Goal: Task Accomplishment & Management: Manage account settings

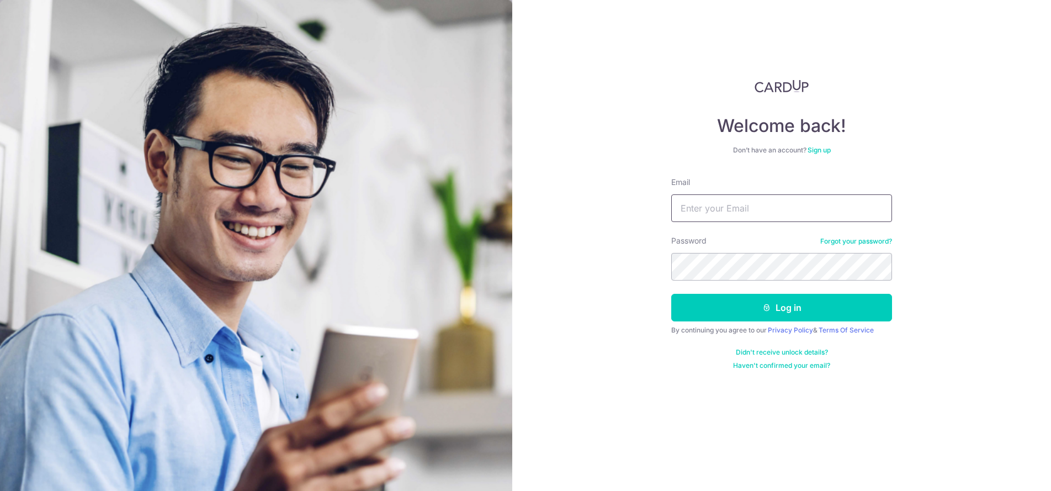
type input "[EMAIL_ADDRESS][DOMAIN_NAME]"
click at [782, 307] on button "Log in" at bounding box center [781, 308] width 221 height 28
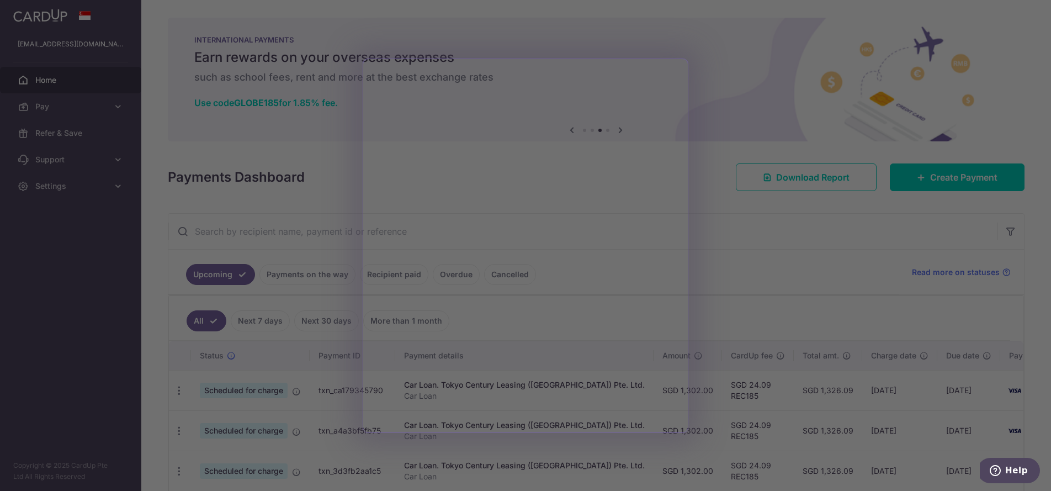
click at [748, 229] on div at bounding box center [530, 248] width 1061 height 496
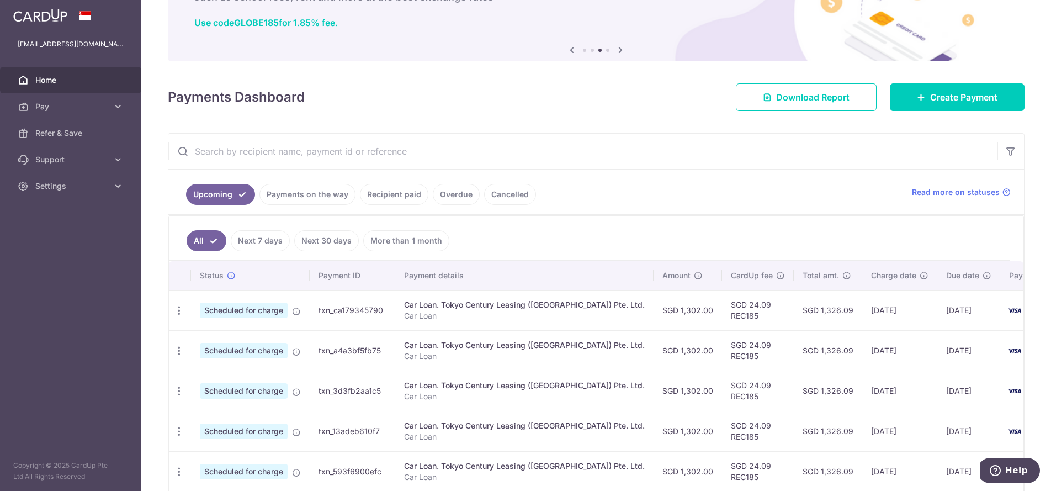
scroll to position [53, 0]
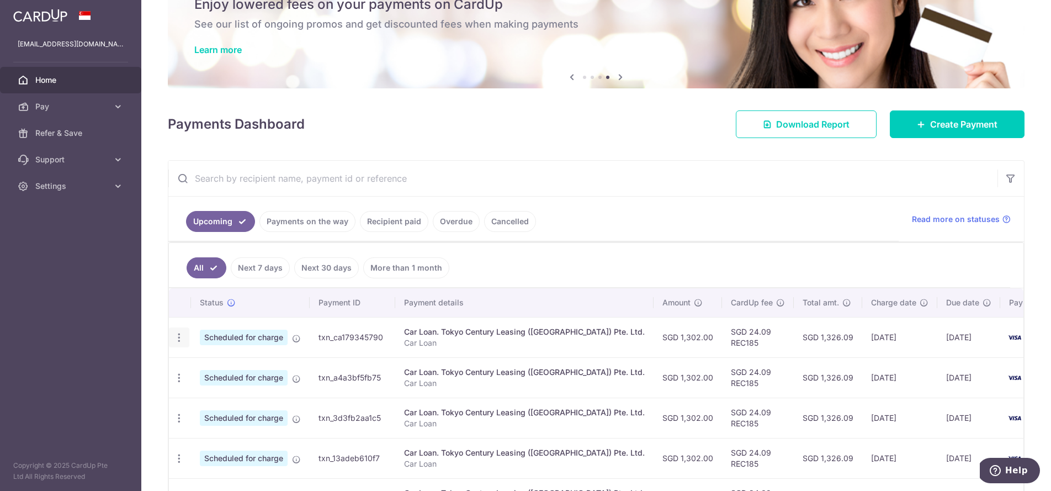
click at [177, 339] on icon "button" at bounding box center [179, 338] width 12 height 12
click at [218, 369] on span "Update payment" at bounding box center [237, 367] width 75 height 13
radio input "true"
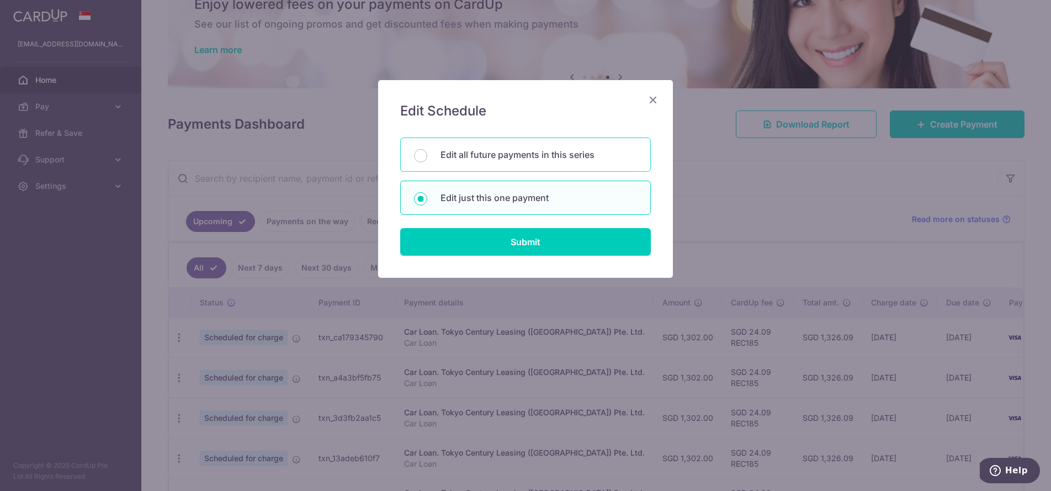
click at [522, 158] on p "Edit all future payments in this series" at bounding box center [538, 154] width 197 height 13
click at [427, 158] on input "Edit all future payments in this series" at bounding box center [420, 155] width 13 height 13
radio input "true"
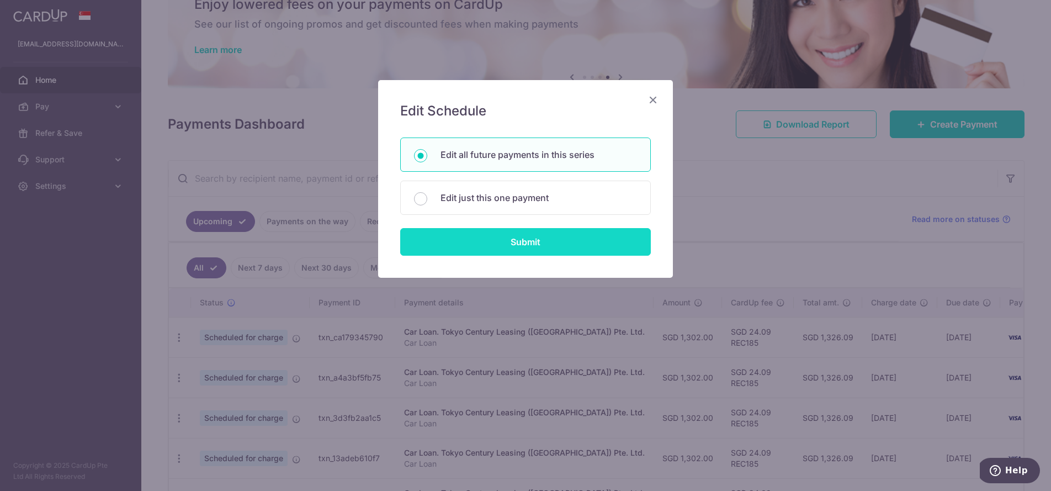
click at [531, 241] on input "Submit" at bounding box center [525, 242] width 251 height 28
radio input "true"
type input "1,302.00"
type input "Car Loan"
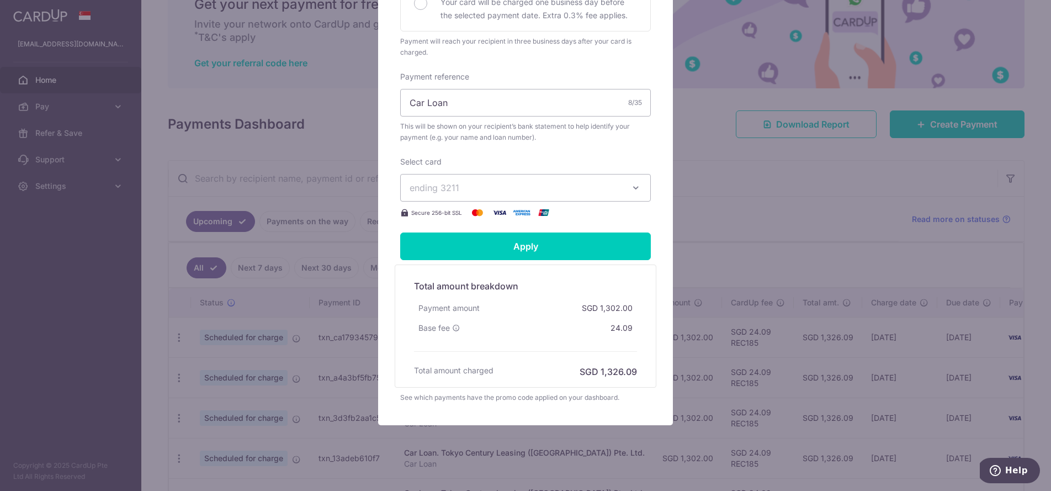
scroll to position [341, 0]
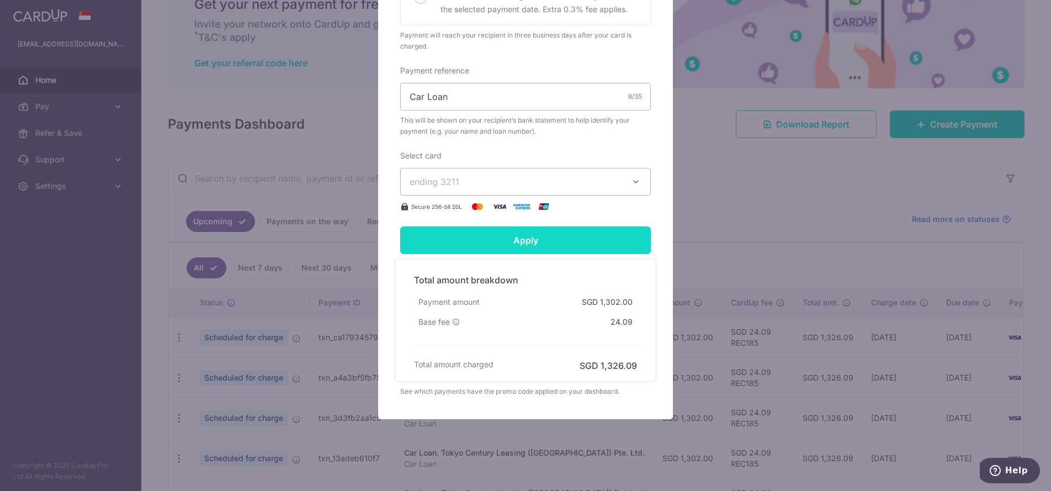
click at [530, 245] on input "Apply" at bounding box center [525, 240] width 251 height 28
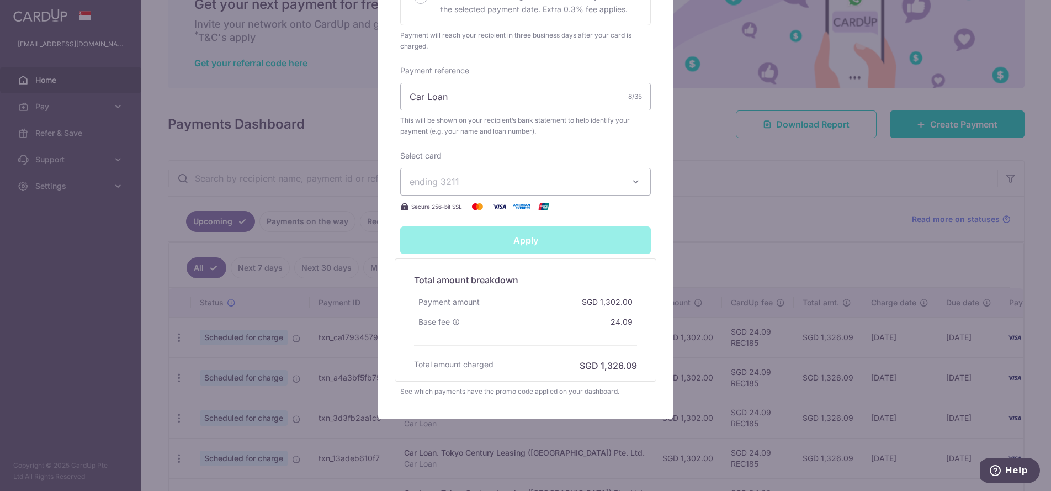
type input "Successfully Applied"
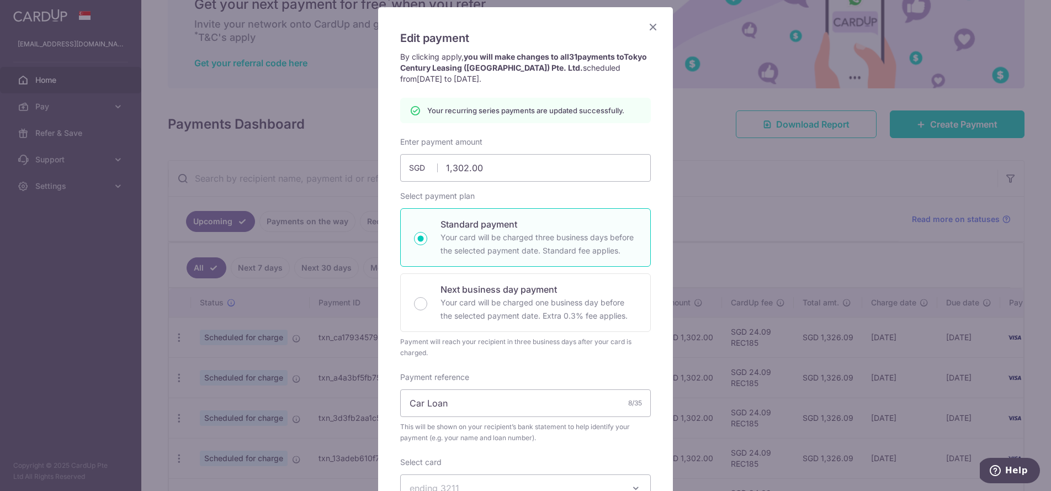
scroll to position [70, 0]
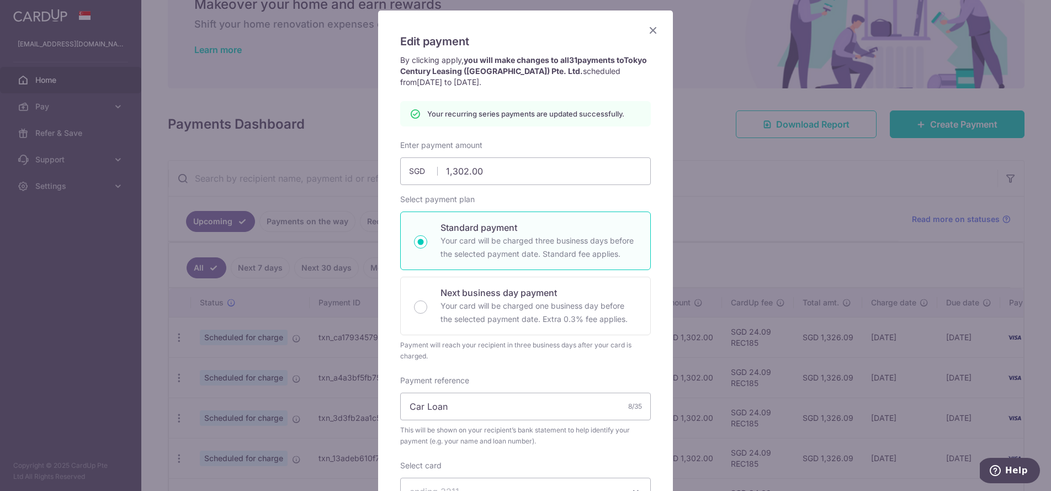
click at [653, 31] on icon "Close" at bounding box center [652, 30] width 13 height 14
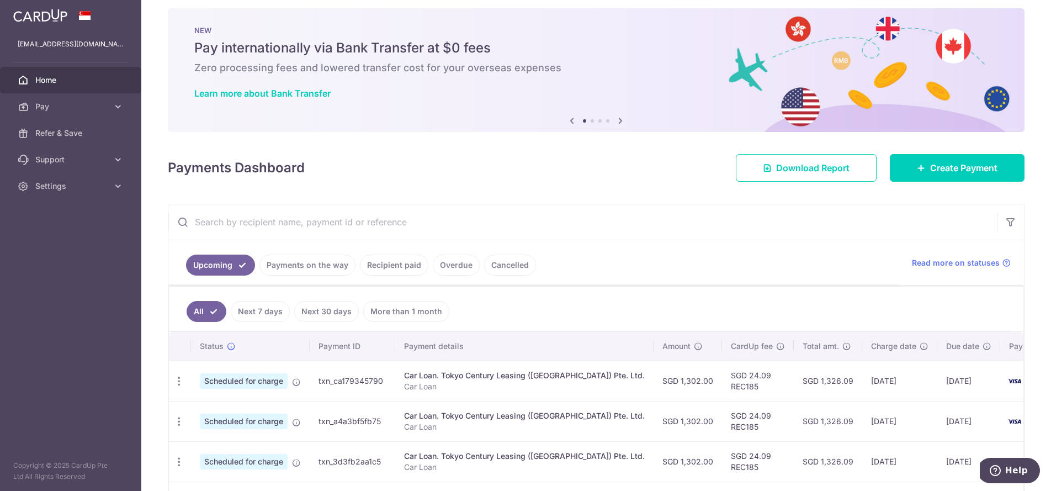
scroll to position [11, 0]
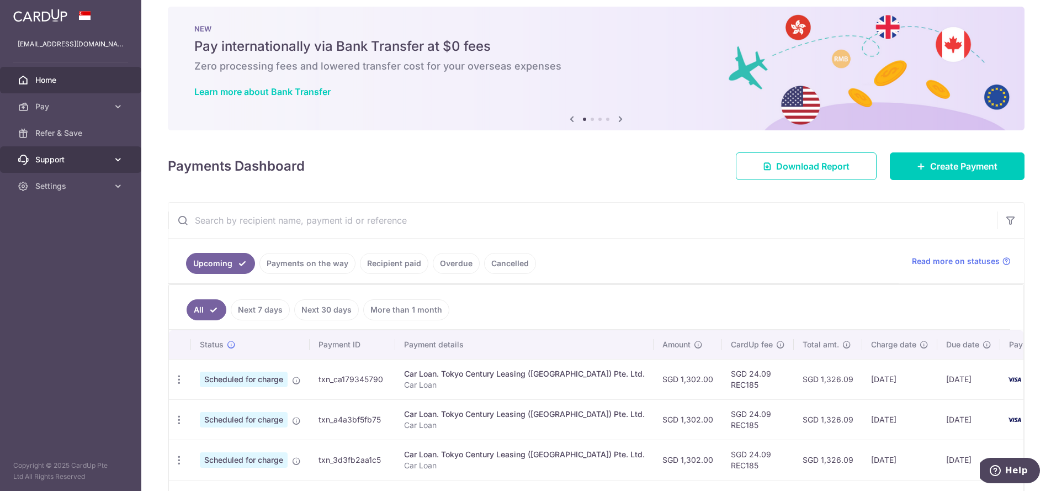
click at [72, 158] on div at bounding box center [530, 248] width 1061 height 496
click at [84, 187] on span "Settings" at bounding box center [71, 185] width 73 height 11
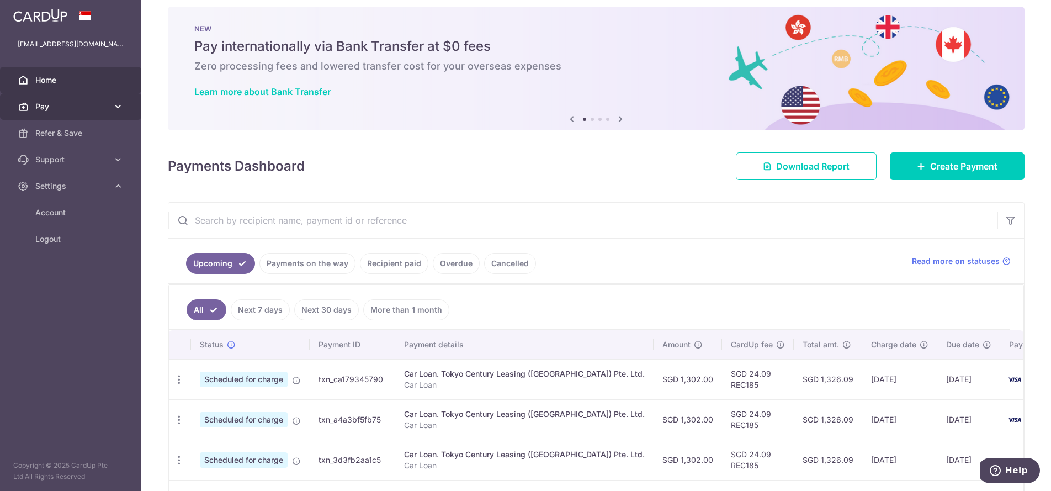
click at [103, 105] on span "Pay" at bounding box center [71, 106] width 73 height 11
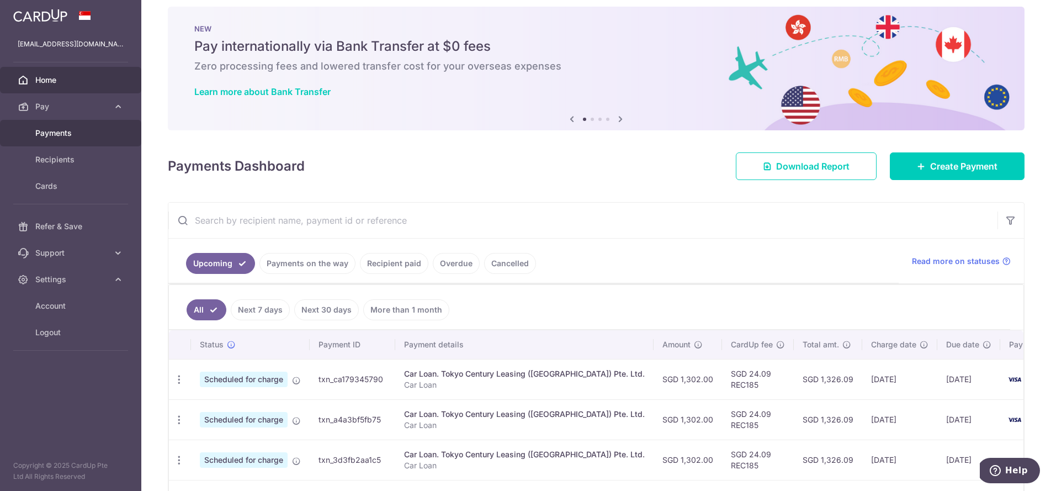
click at [92, 144] on link "Payments" at bounding box center [70, 133] width 141 height 26
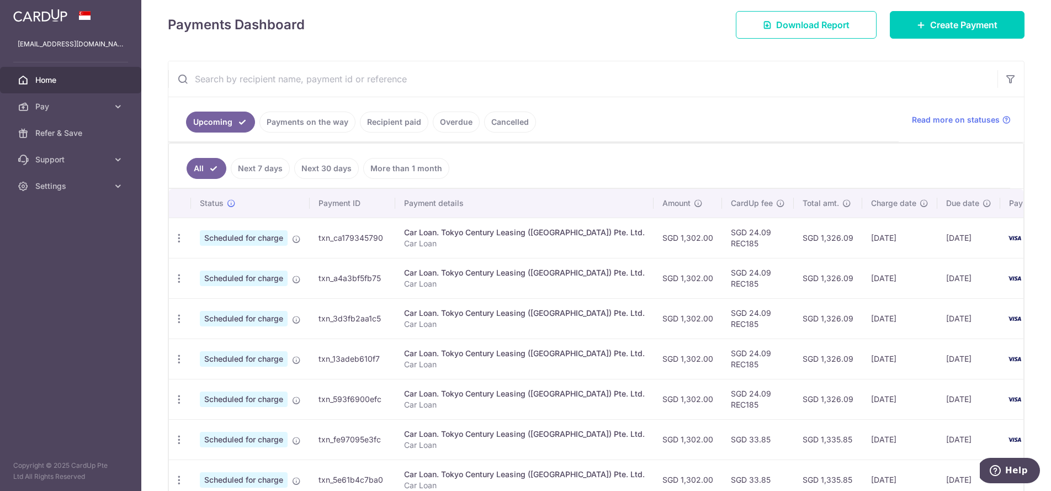
scroll to position [148, 0]
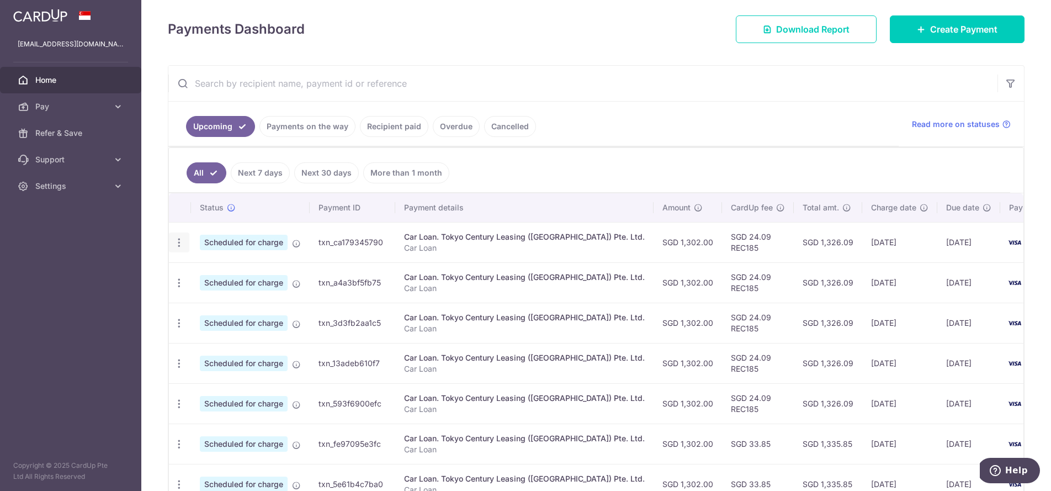
click at [180, 241] on icon "button" at bounding box center [179, 243] width 12 height 12
click at [245, 298] on span "Cancel payment" at bounding box center [238, 299] width 74 height 13
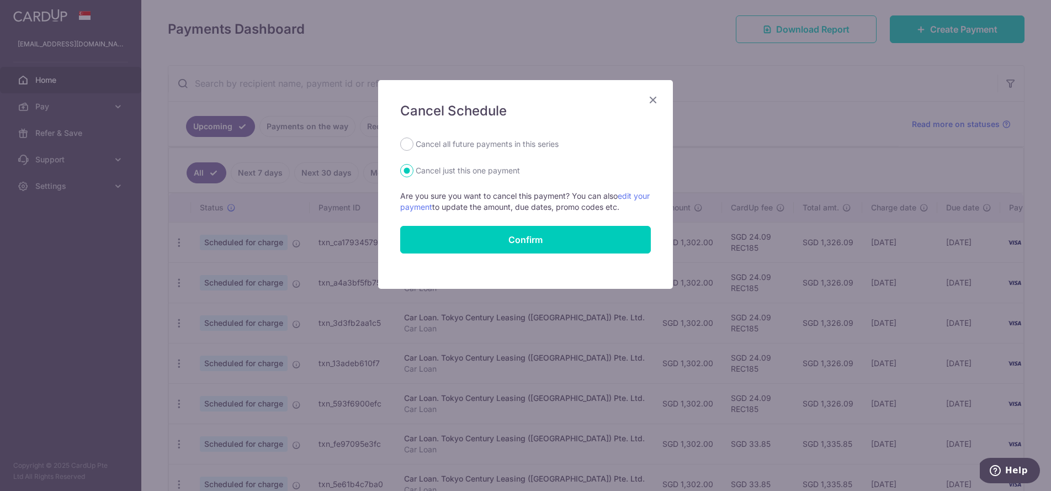
click at [498, 143] on label "Cancel all future payments in this series" at bounding box center [487, 143] width 143 height 13
click at [413, 143] on input "Cancel all future payments in this series" at bounding box center [406, 143] width 13 height 13
radio input "true"
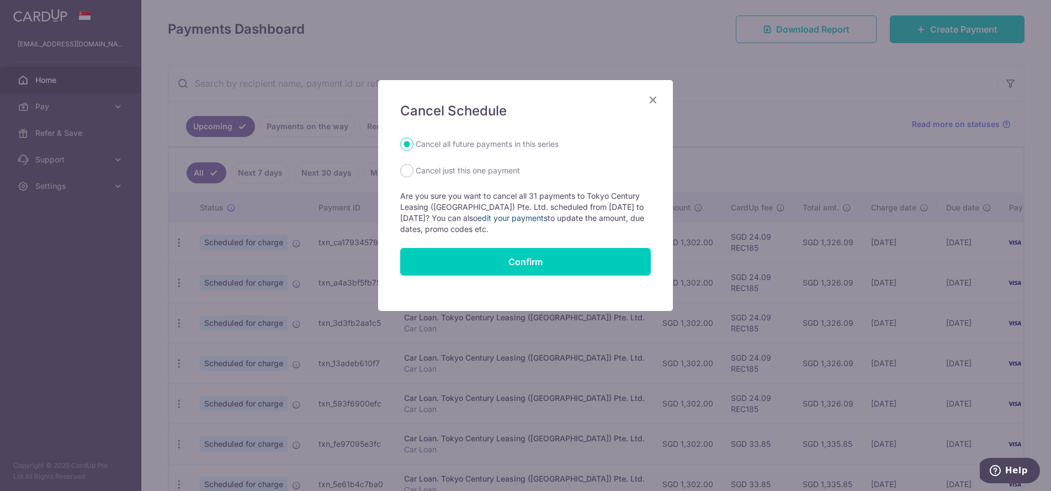
click at [545, 217] on link "edit your payments" at bounding box center [512, 217] width 70 height 9
click at [654, 105] on icon "Close" at bounding box center [652, 100] width 13 height 14
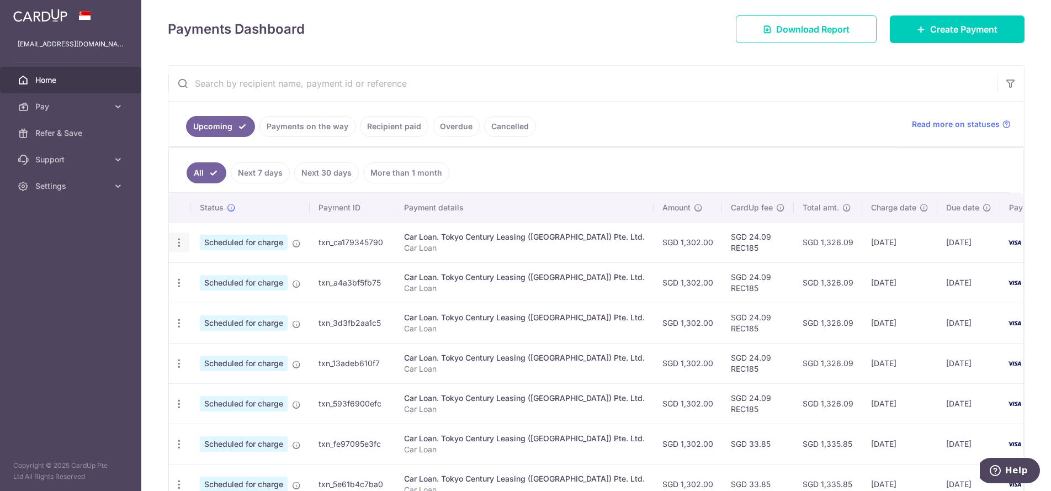
click at [180, 240] on icon "button" at bounding box center [179, 243] width 12 height 12
click at [226, 274] on span "Update payment" at bounding box center [237, 272] width 75 height 13
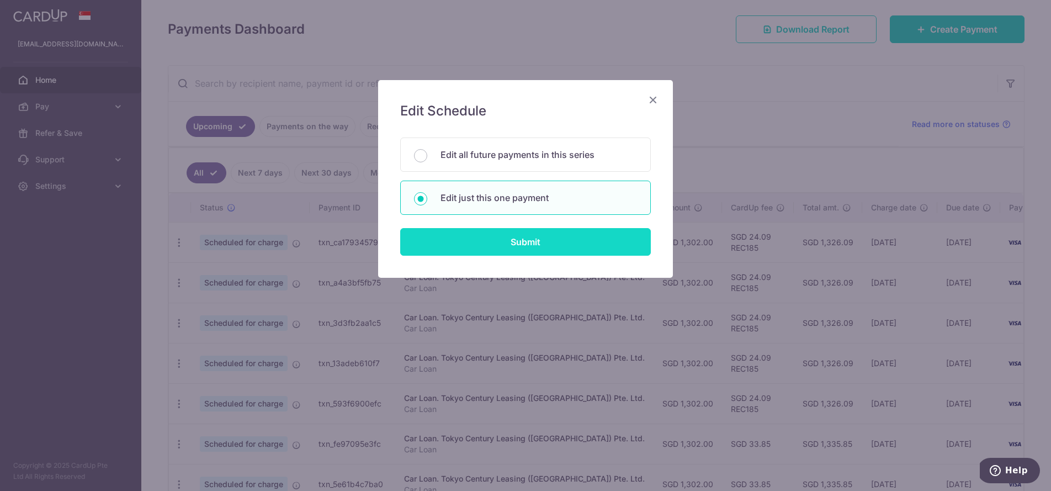
click at [515, 242] on input "Submit" at bounding box center [525, 242] width 251 height 28
radio input "true"
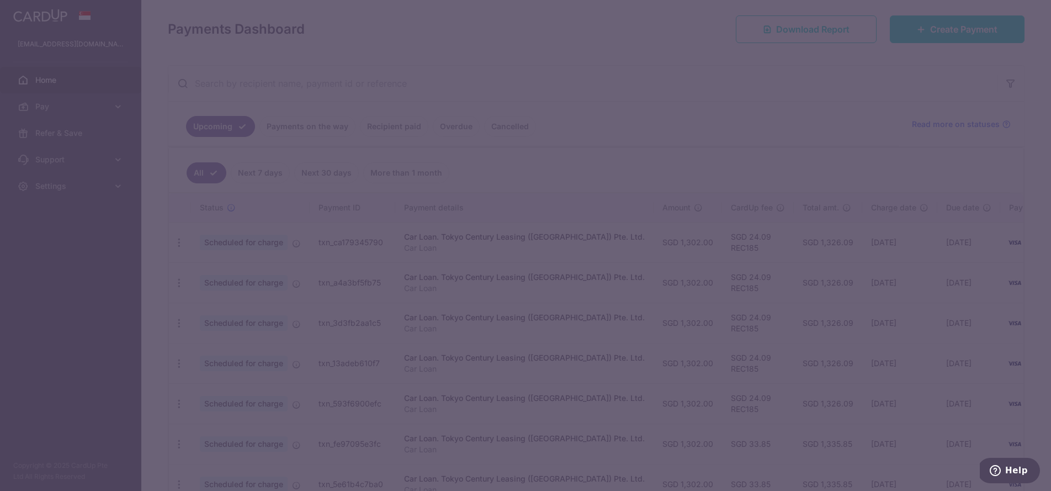
type input "1,302.00"
type input "[DATE]"
type input "Car Loan"
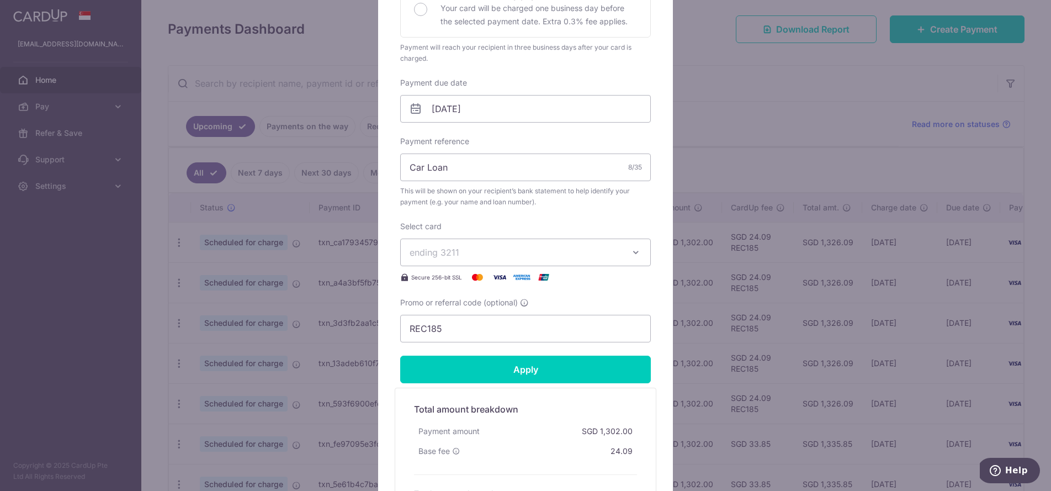
scroll to position [289, 0]
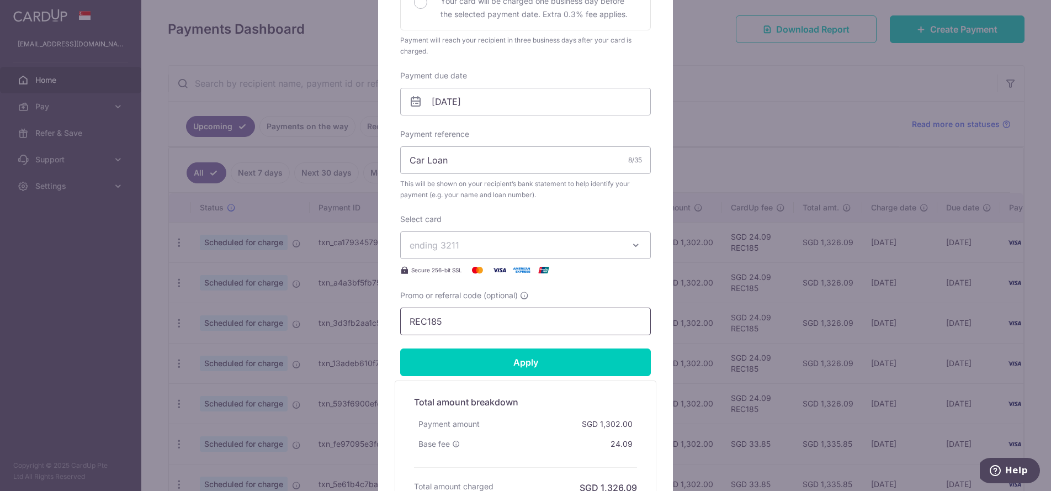
drag, startPoint x: 442, startPoint y: 321, endPoint x: 376, endPoint y: 307, distance: 66.5
click at [376, 307] on div "Edit payment By clicking apply, you will make changes to all payments to Tokyo …" at bounding box center [525, 245] width 1051 height 491
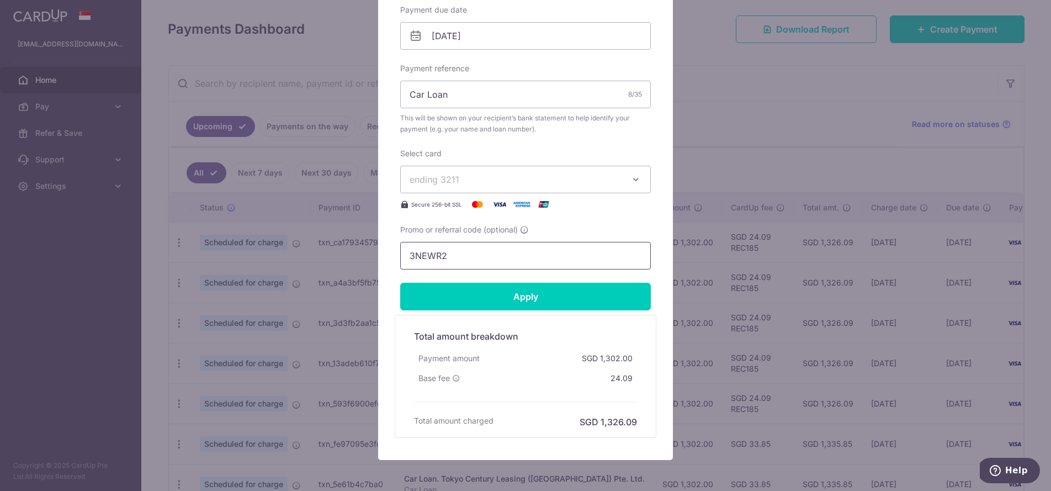
scroll to position [357, 0]
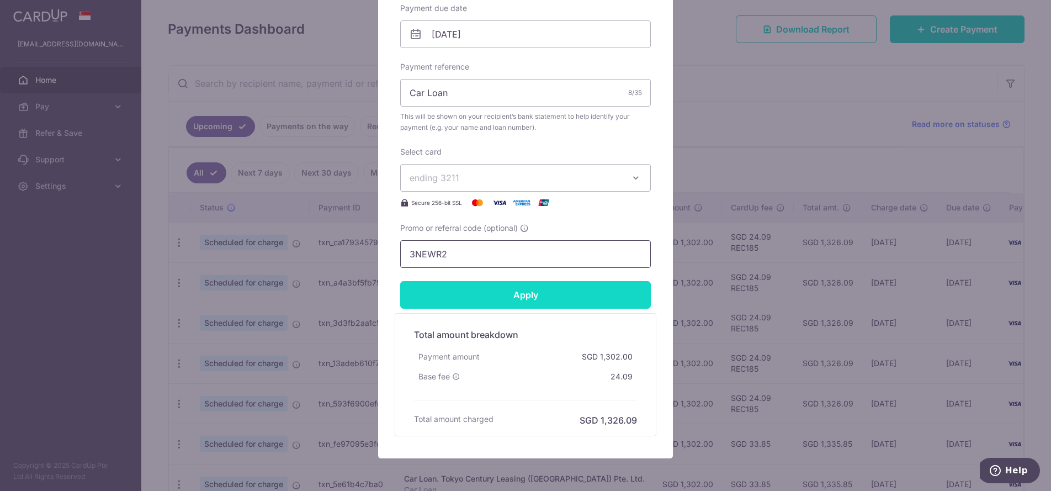
type input "3NEWR2"
click at [523, 298] on input "Apply" at bounding box center [525, 295] width 251 height 28
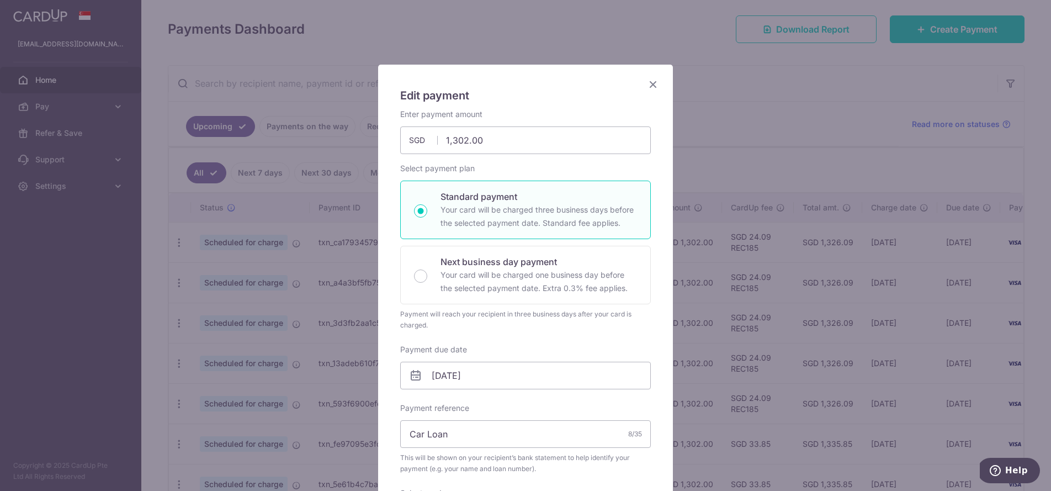
scroll to position [14, 0]
click at [654, 86] on icon "Close" at bounding box center [652, 85] width 13 height 14
